Goal: Book appointment/travel/reservation

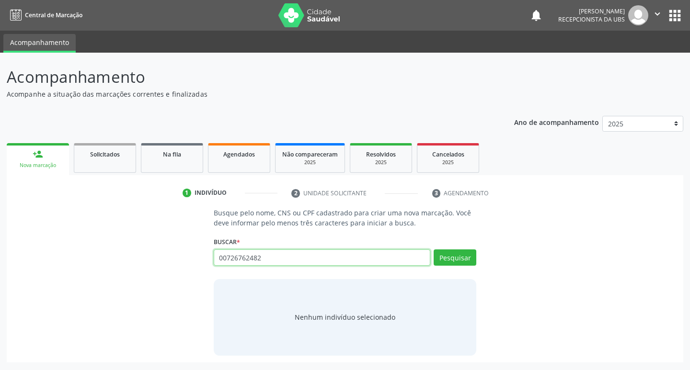
type input "00726762482"
click at [386, 252] on input "00726762482" at bounding box center [322, 258] width 217 height 16
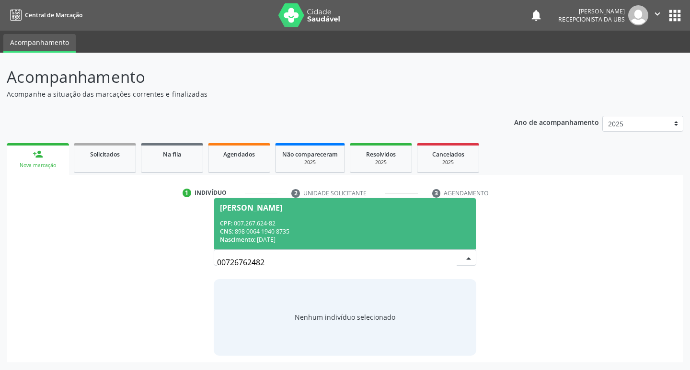
click at [290, 228] on div "CNS: 898 0064 1940 8735" at bounding box center [345, 232] width 251 height 8
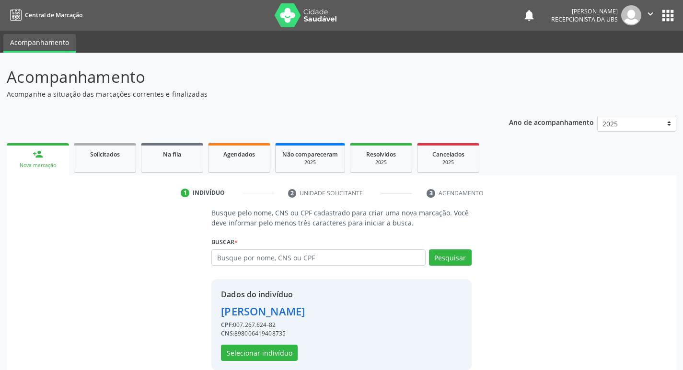
scroll to position [14, 0]
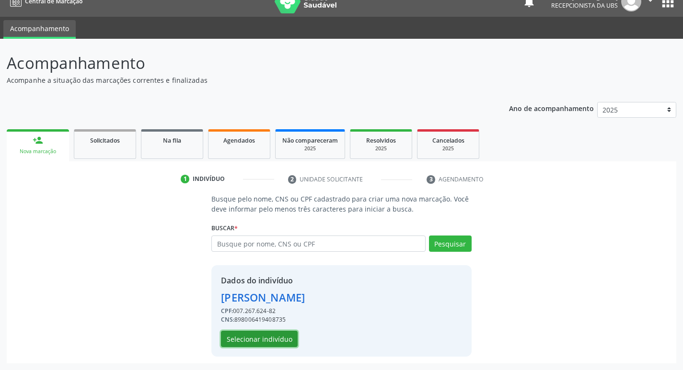
click at [285, 341] on button "Selecionar indivíduo" at bounding box center [259, 339] width 77 height 16
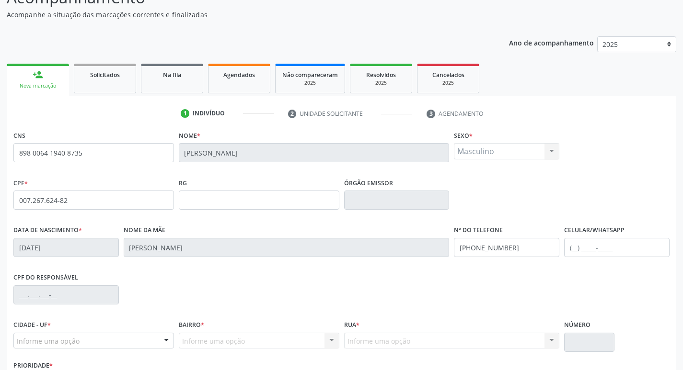
scroll to position [149, 0]
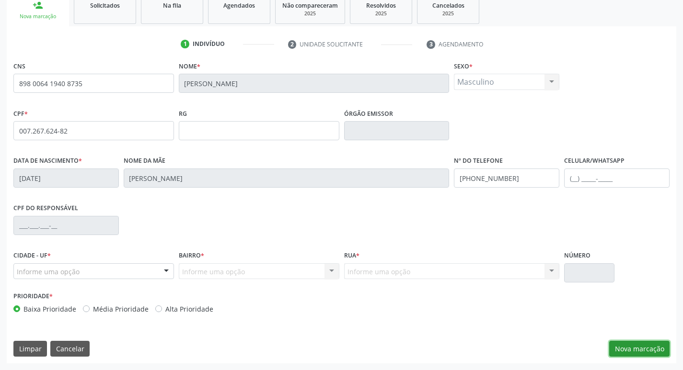
click at [645, 347] on button "Nova marcação" at bounding box center [639, 349] width 60 height 16
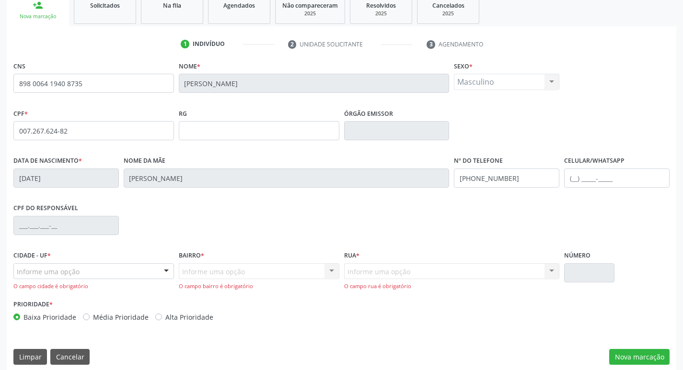
click at [91, 282] on div "Informe uma opção Serra Talhada - PE Nenhum resultado encontrado para: " " Nenh…" at bounding box center [93, 276] width 160 height 27
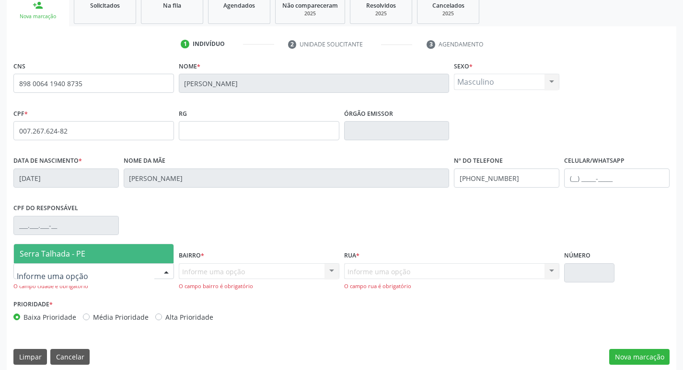
click at [88, 276] on div at bounding box center [93, 271] width 160 height 16
click at [84, 258] on span "Serra Talhada - PE" at bounding box center [53, 254] width 66 height 11
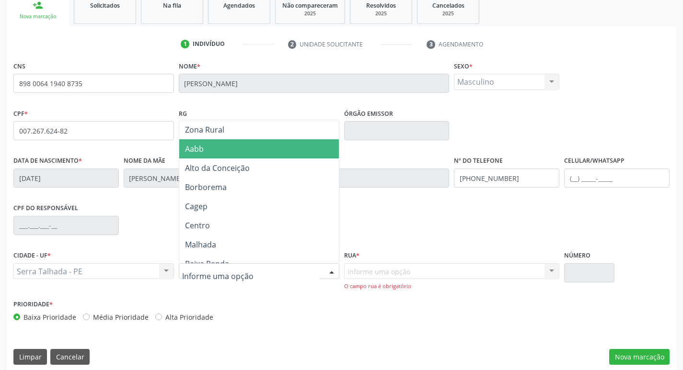
click at [217, 144] on span "Aabb" at bounding box center [258, 148] width 159 height 19
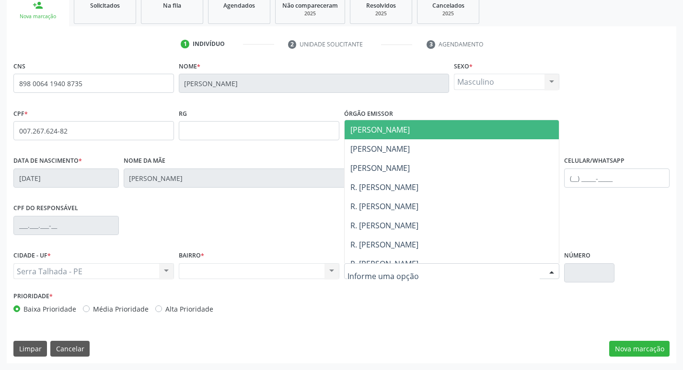
scroll to position [144, 0]
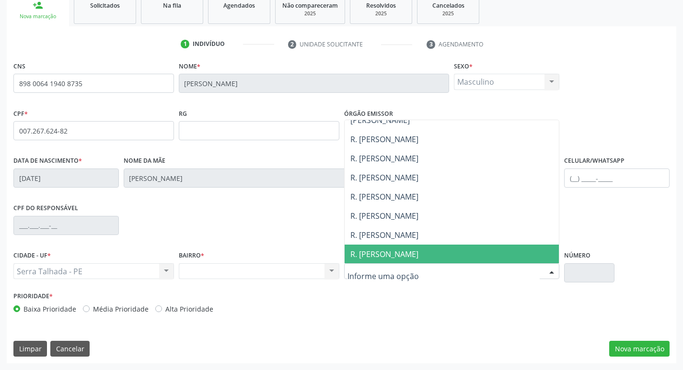
click at [472, 269] on input "text" at bounding box center [443, 276] width 193 height 19
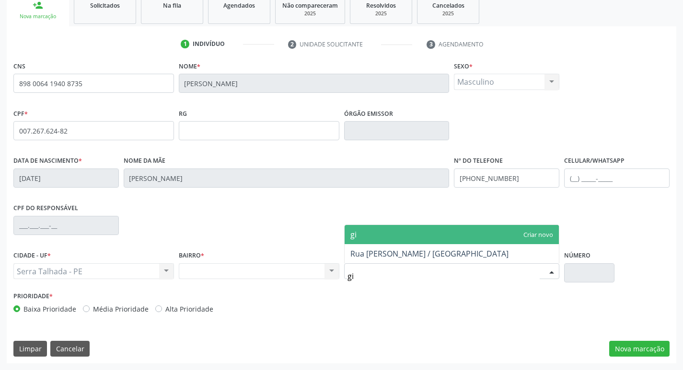
scroll to position [0, 0]
type input "gilbe"
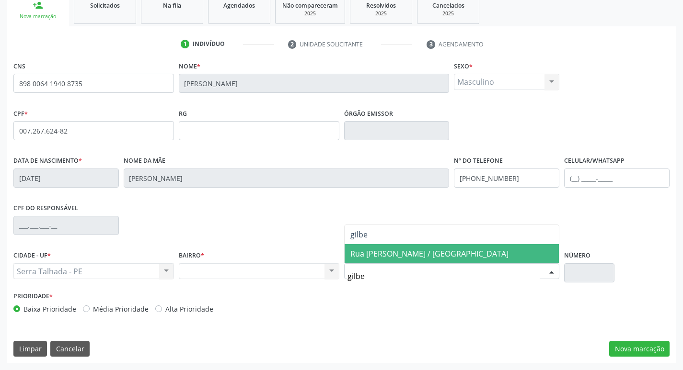
click at [456, 252] on span "Rua [PERSON_NAME] / [GEOGRAPHIC_DATA]" at bounding box center [429, 254] width 158 height 11
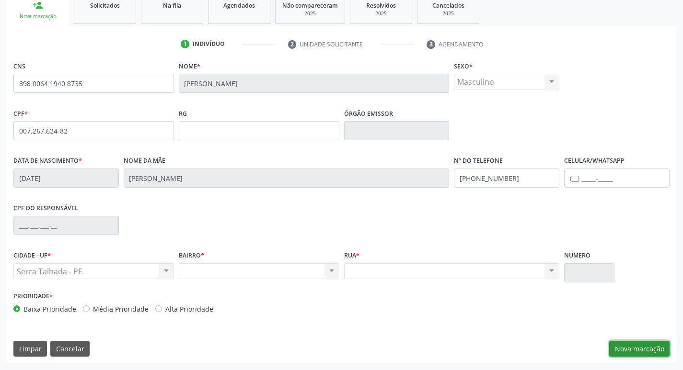
click at [640, 348] on button "Nova marcação" at bounding box center [639, 349] width 60 height 16
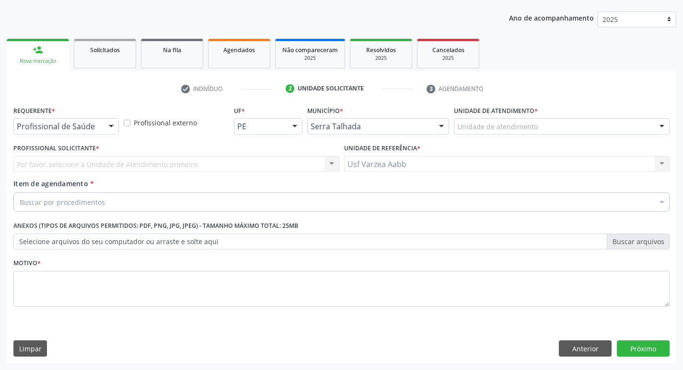
scroll to position [104, 0]
click at [97, 119] on div "Profissional de Saúde" at bounding box center [65, 126] width 105 height 16
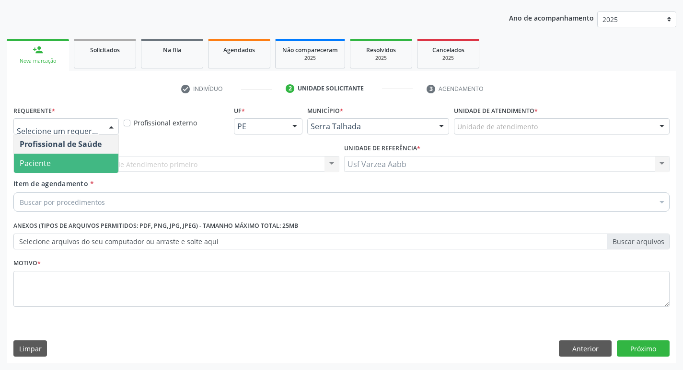
click at [93, 168] on span "Paciente" at bounding box center [66, 163] width 104 height 19
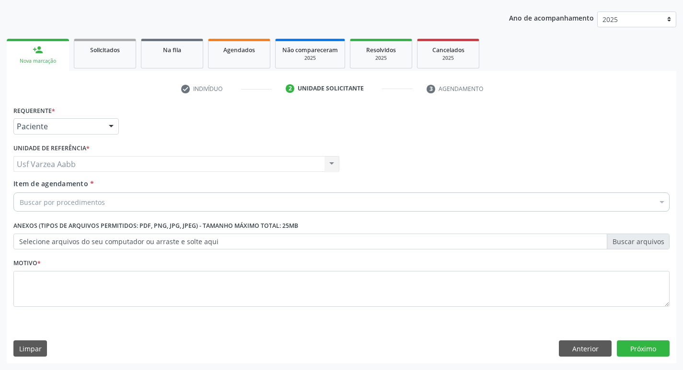
click at [103, 198] on div "Buscar por procedimentos" at bounding box center [341, 202] width 656 height 19
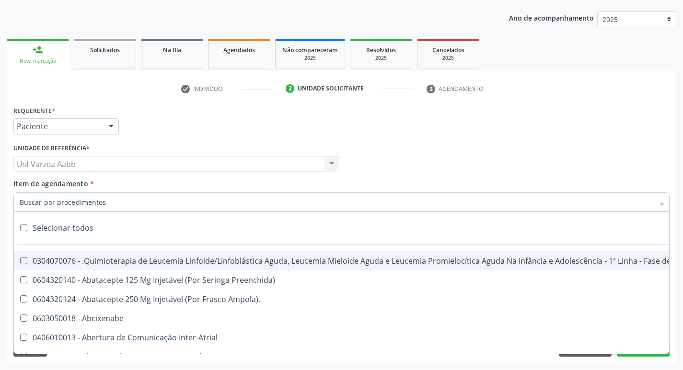
click at [93, 200] on input "Item de agendamento *" at bounding box center [337, 202] width 634 height 19
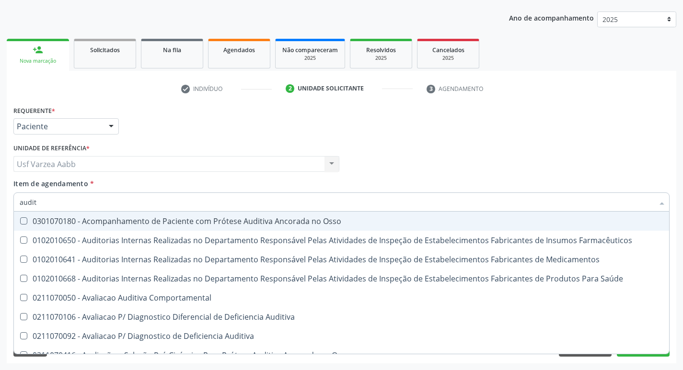
type input "auditi"
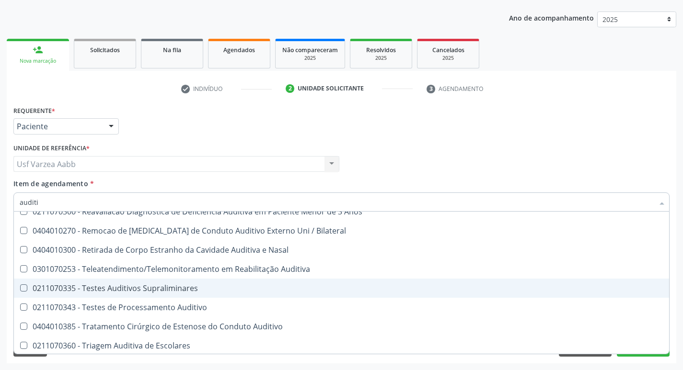
scroll to position [547, 0]
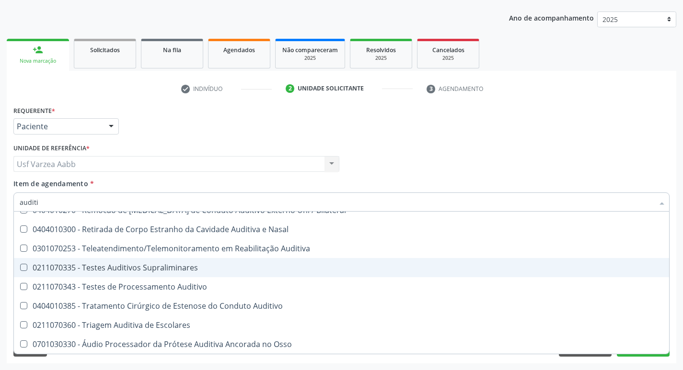
click at [148, 261] on span "0211070335 - Testes Auditivos Supraliminares" at bounding box center [341, 267] width 655 height 19
checkbox Supraliminares "true"
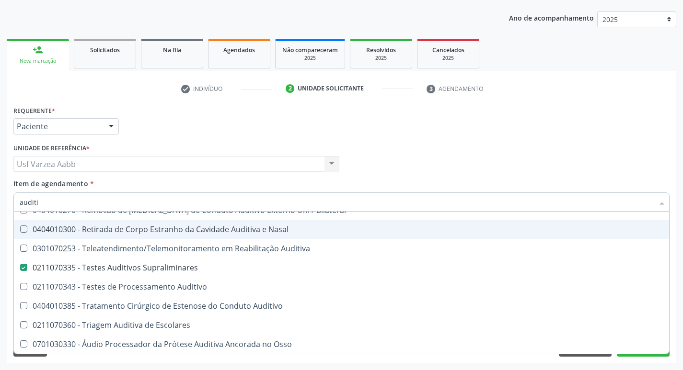
click at [411, 148] on div "Profissional Solicitante Por favor, selecione a Unidade de Atendimento primeiro…" at bounding box center [341, 159] width 661 height 37
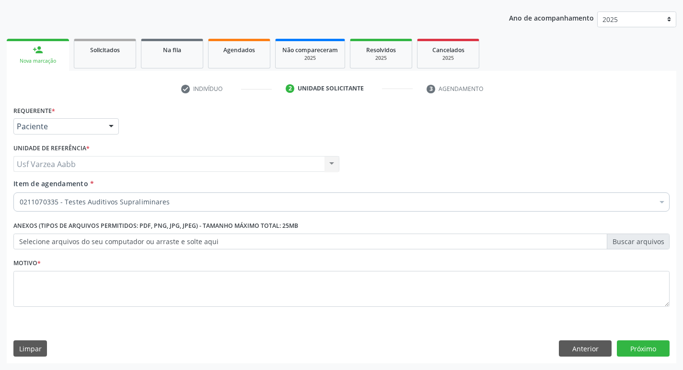
scroll to position [0, 0]
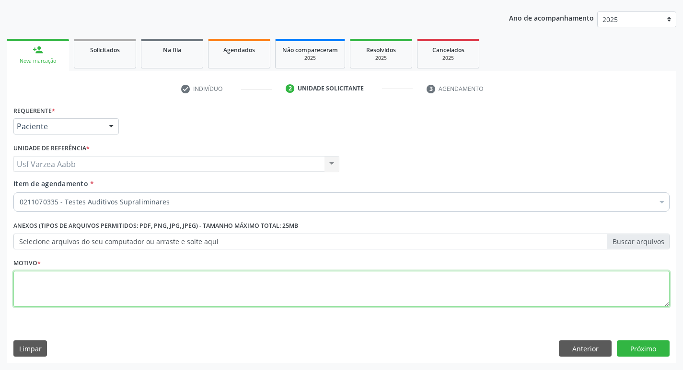
click at [194, 274] on textarea at bounding box center [341, 289] width 656 height 36
type textarea "x"
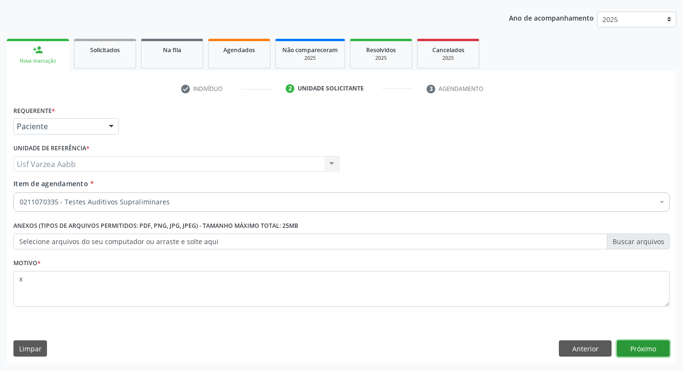
click at [623, 351] on button "Próximo" at bounding box center [642, 349] width 53 height 16
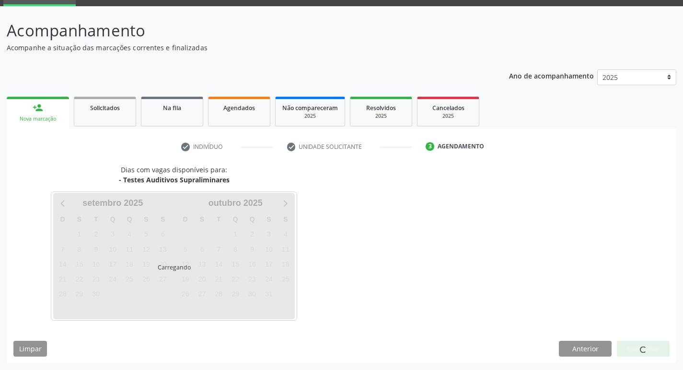
scroll to position [46, 0]
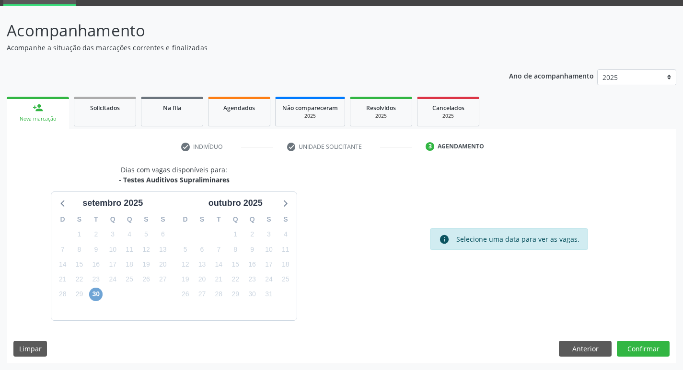
click at [95, 296] on span "30" at bounding box center [95, 294] width 13 height 13
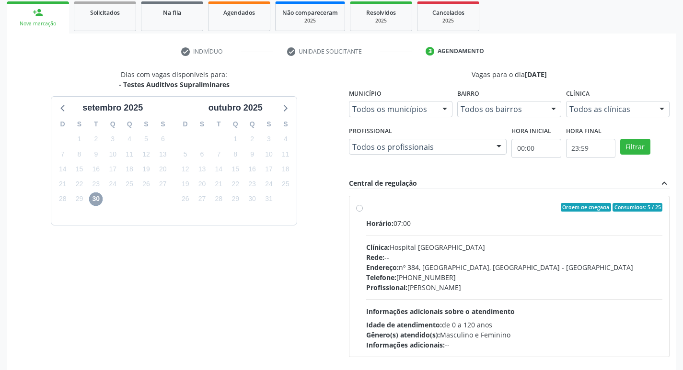
scroll to position [142, 0]
click at [366, 209] on label "Ordem de chegada Consumidos: 5 / 25 Horário: 07:00 Clínica: Hospital [GEOGRAPHI…" at bounding box center [514, 276] width 296 height 147
click at [357, 209] on input "Ordem de chegada Consumidos: 5 / 25 Horário: 07:00 Clínica: Hospital [GEOGRAPHI…" at bounding box center [359, 207] width 7 height 9
radio input "true"
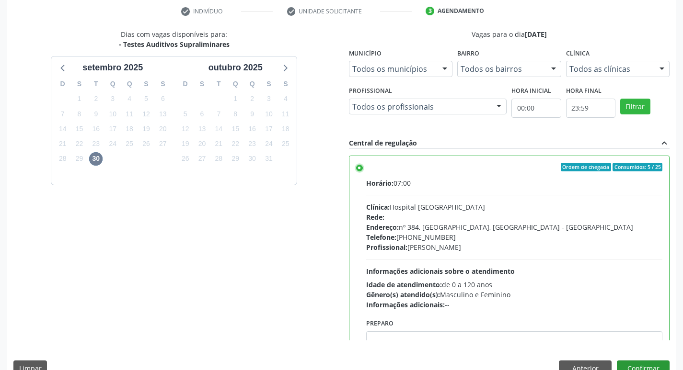
scroll to position [202, 0]
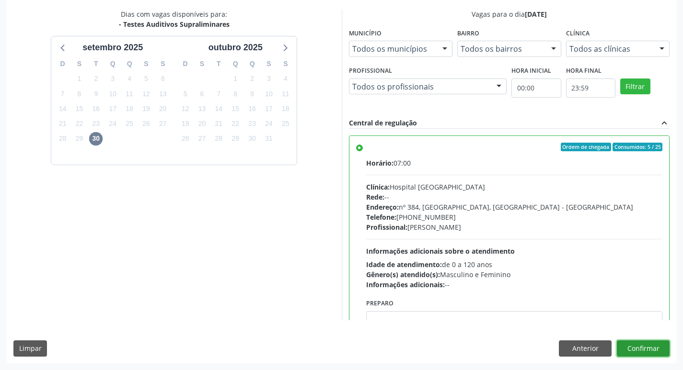
click at [657, 355] on button "Confirmar" at bounding box center [642, 349] width 53 height 16
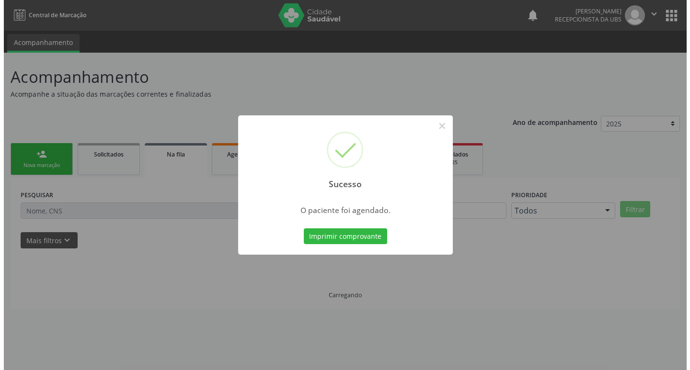
scroll to position [0, 0]
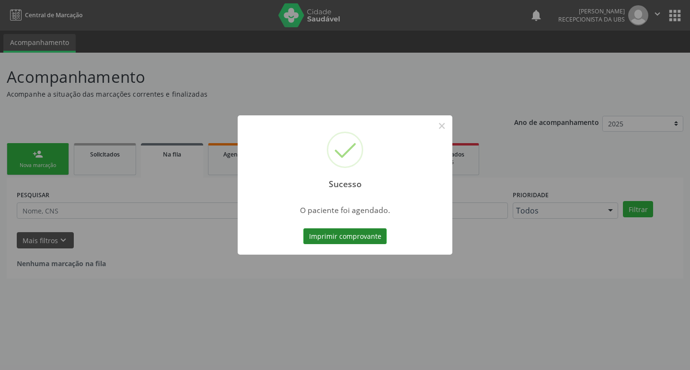
click at [356, 239] on button "Imprimir comprovante" at bounding box center [344, 236] width 83 height 16
